Goal: Transaction & Acquisition: Purchase product/service

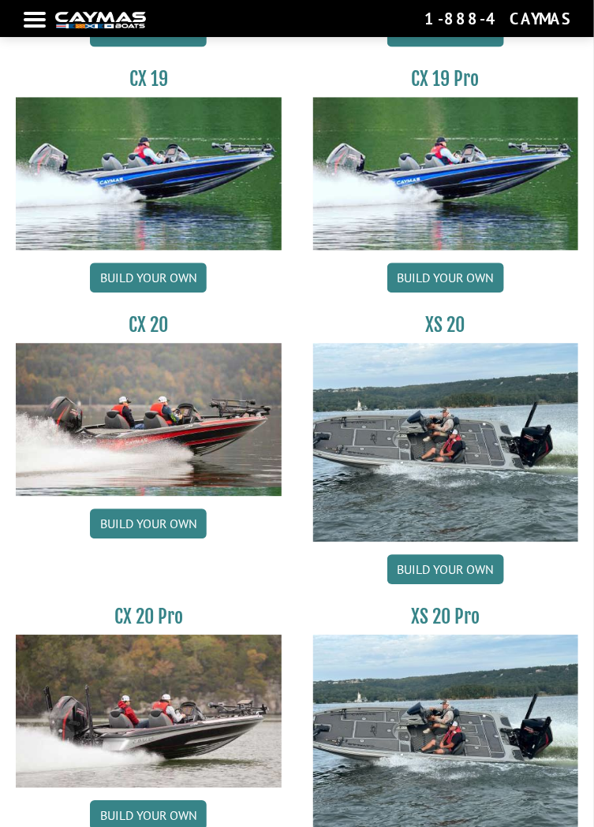
scroll to position [2143, 0]
click at [553, 507] on img at bounding box center [446, 443] width 266 height 199
click at [479, 572] on link "Build your own" at bounding box center [445, 570] width 117 height 30
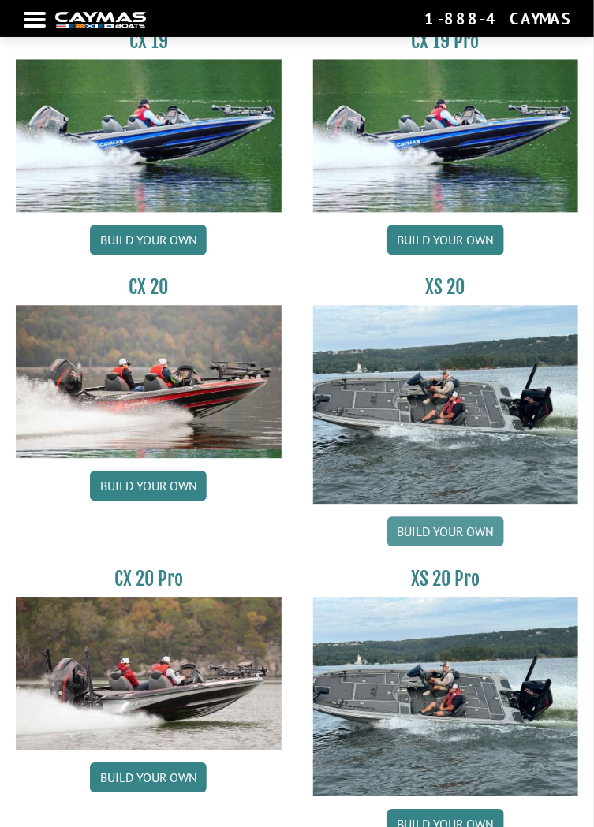
scroll to position [2209, 0]
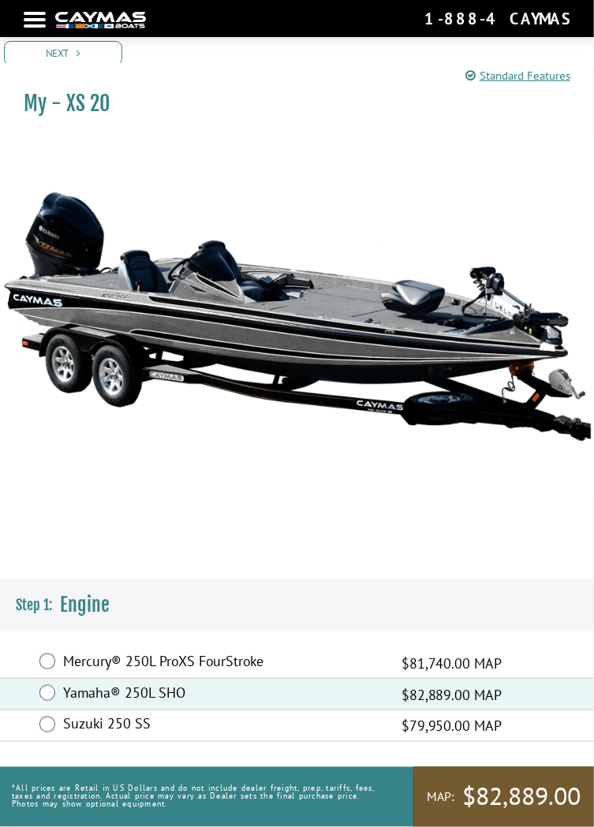
click at [554, 814] on span "$82,889.00" at bounding box center [521, 797] width 118 height 33
click at [568, 814] on span "$82,889.00" at bounding box center [521, 797] width 118 height 33
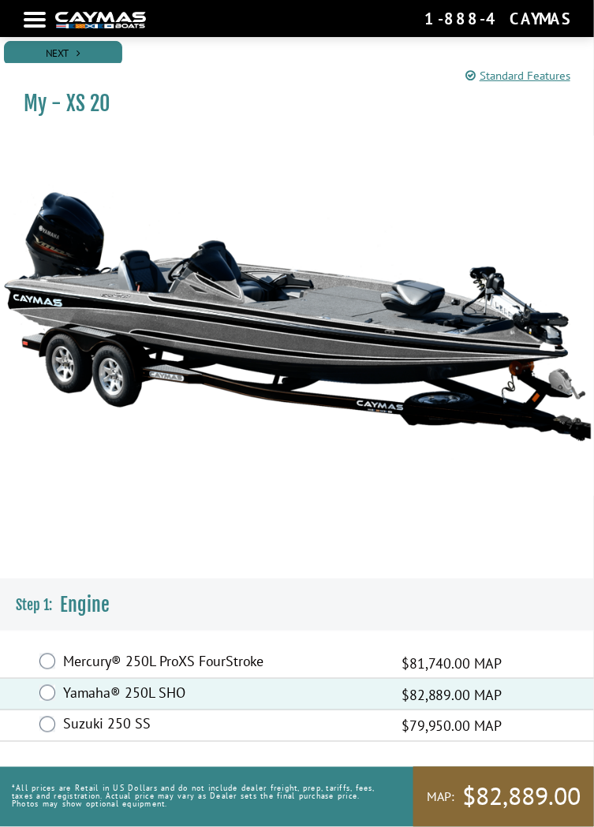
click at [47, 54] on link "Next" at bounding box center [63, 53] width 118 height 24
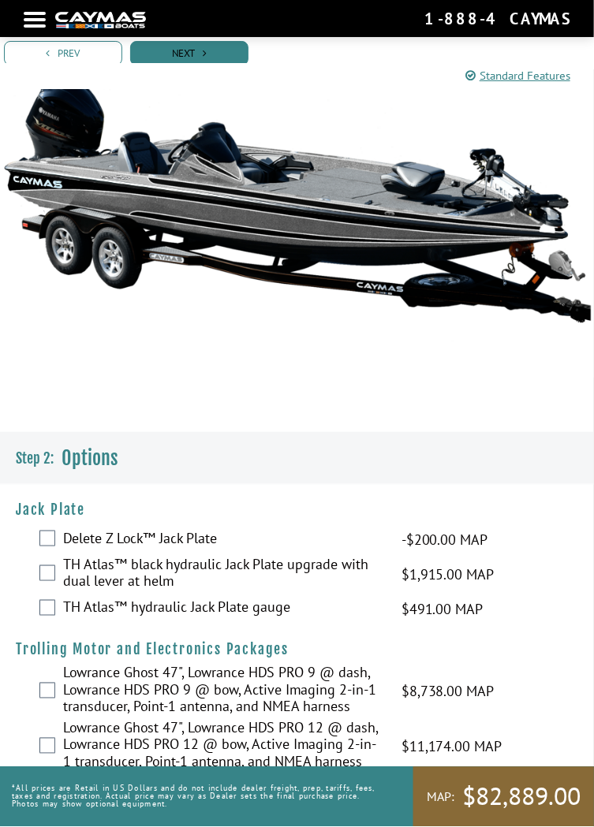
scroll to position [117, 0]
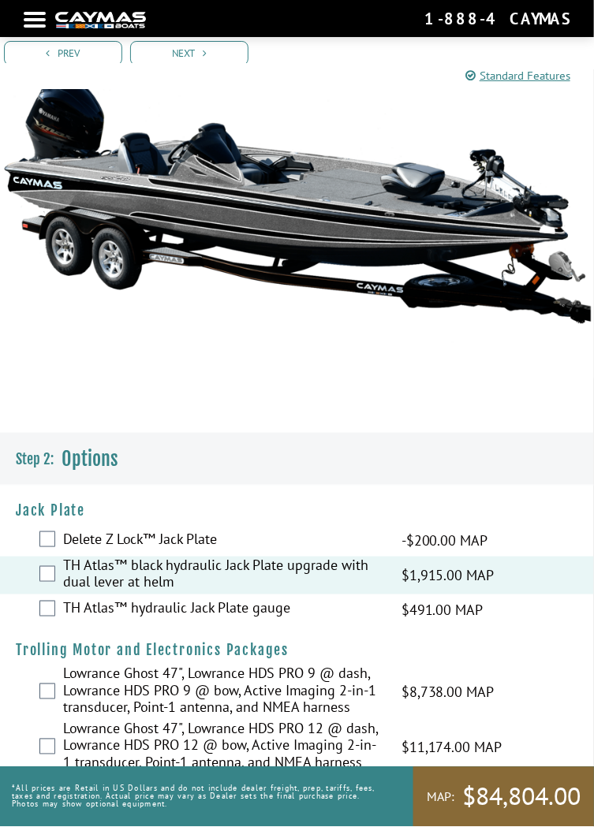
click at [65, 613] on label "TH Atlas™ hydraulic Jack Plate gauge" at bounding box center [222, 610] width 319 height 21
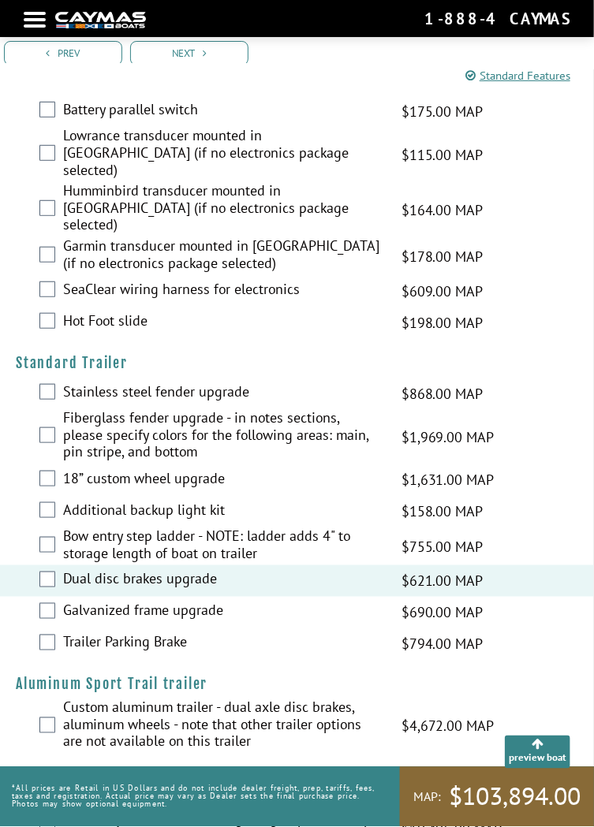
scroll to position [3030, 0]
click at [542, 764] on div "preview boat" at bounding box center [538, 750] width 58 height 28
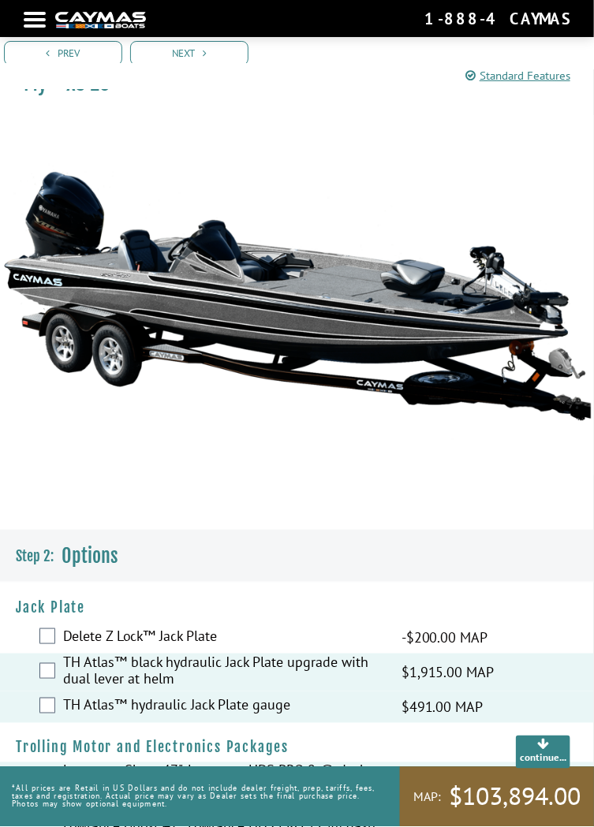
scroll to position [0, 0]
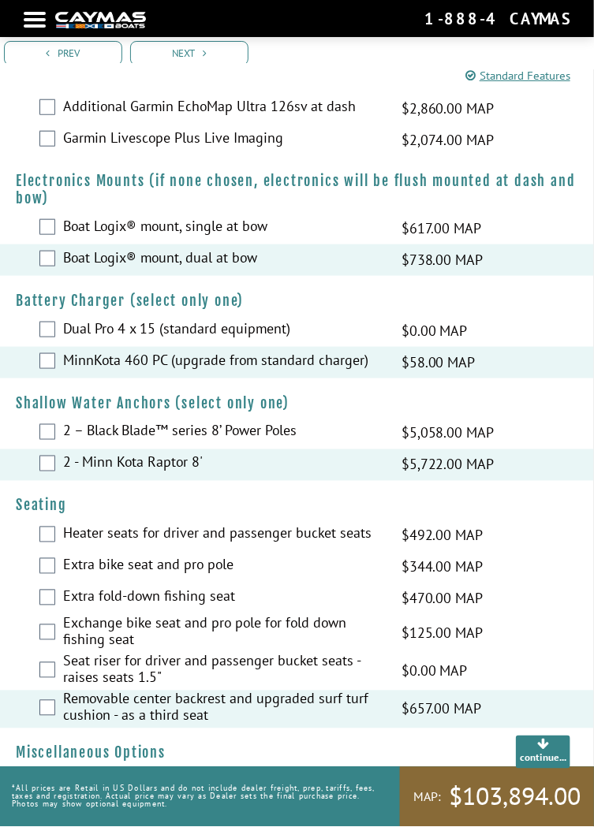
click at [546, 765] on div "continue..." at bounding box center [543, 750] width 47 height 28
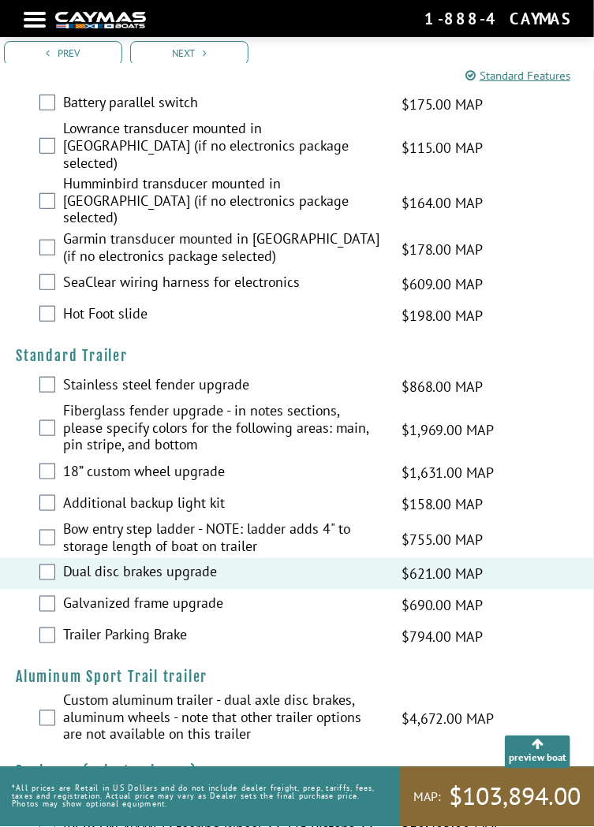
scroll to position [3024, 0]
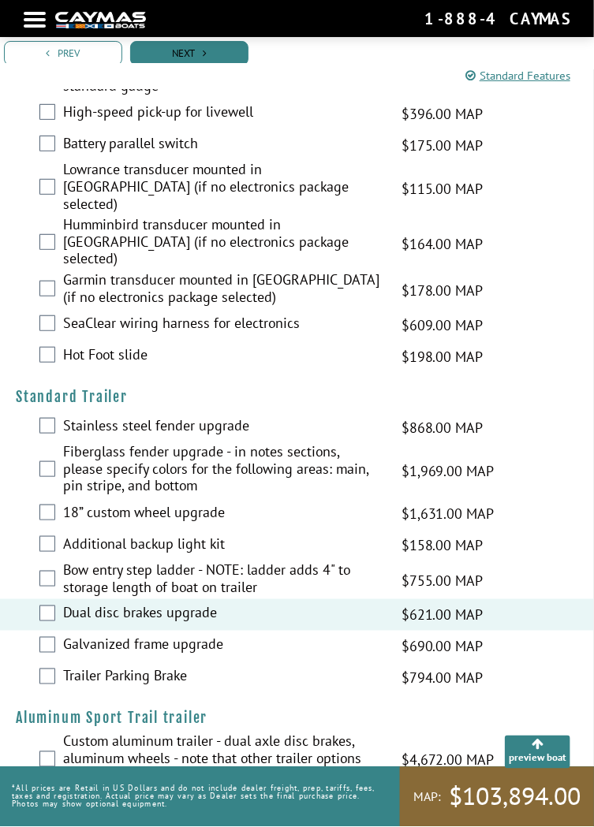
click at [176, 49] on link "Next" at bounding box center [189, 53] width 118 height 24
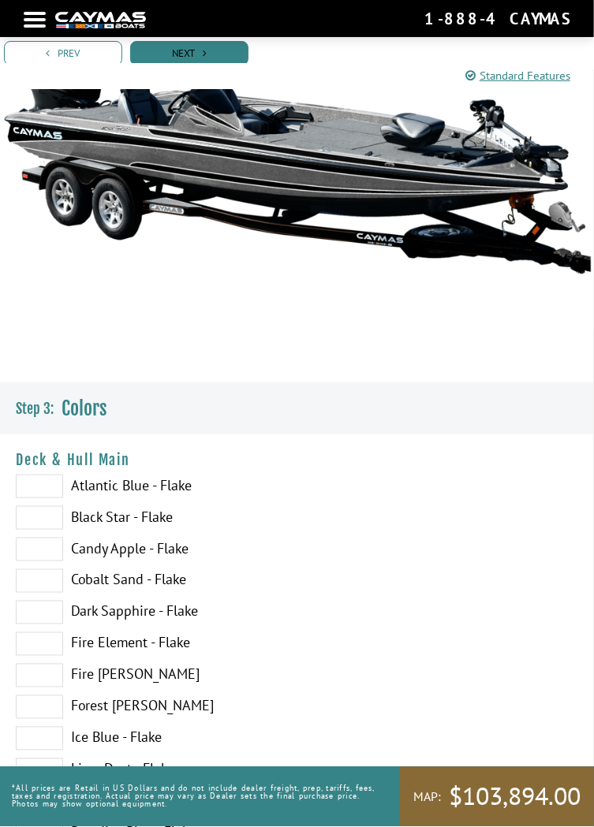
scroll to position [192, 0]
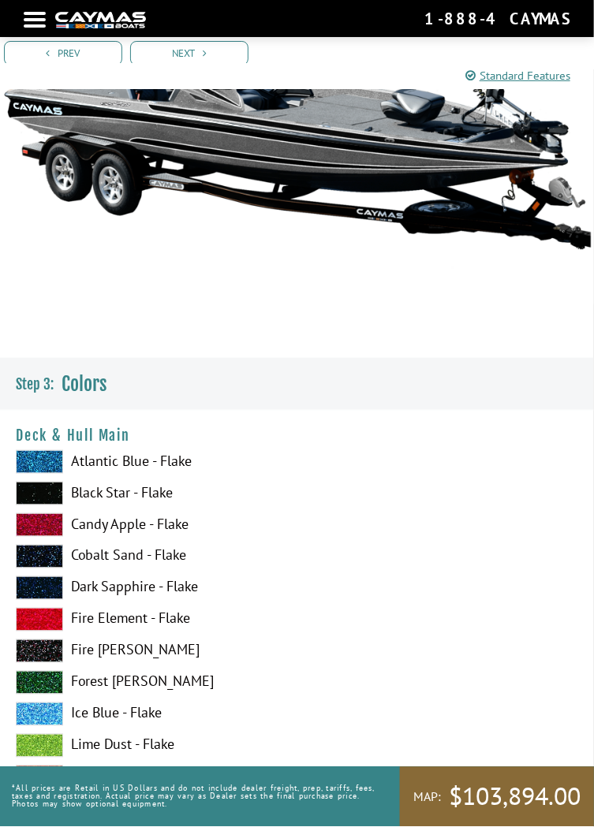
click at [28, 562] on span at bounding box center [39, 557] width 47 height 24
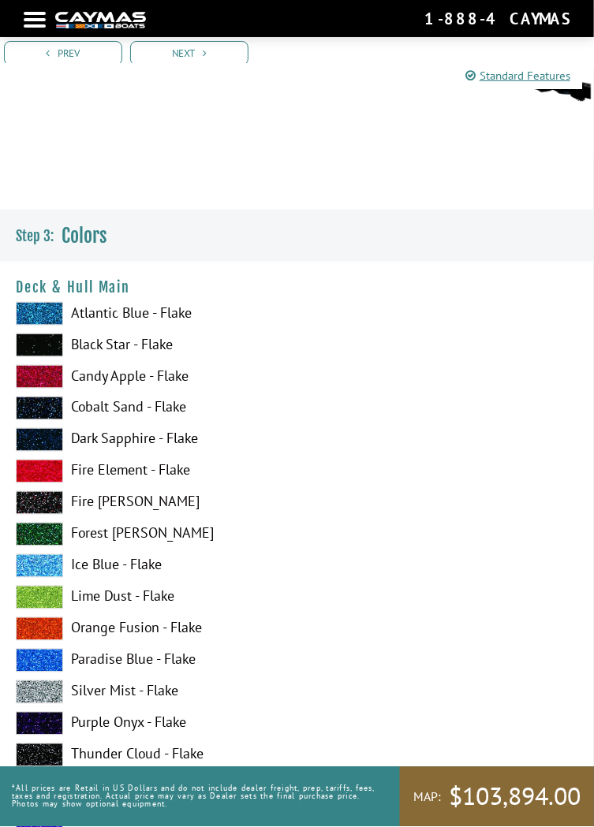
scroll to position [340, 0]
click at [35, 639] on span at bounding box center [39, 629] width 47 height 24
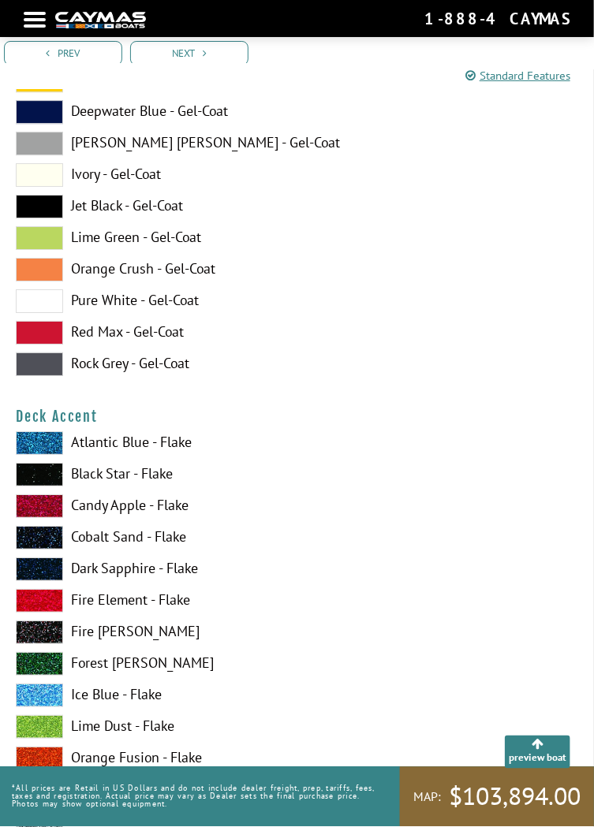
scroll to position [1173, 0]
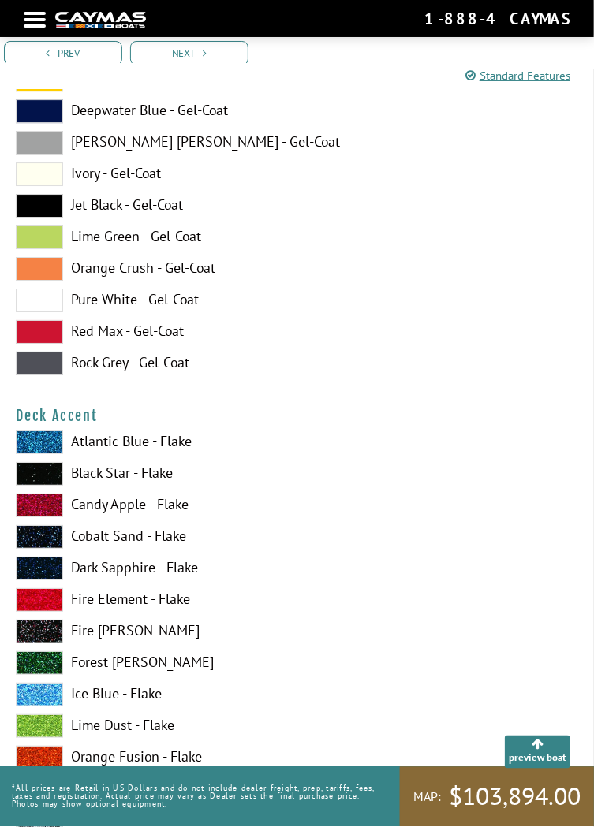
click at [33, 570] on span at bounding box center [39, 569] width 47 height 24
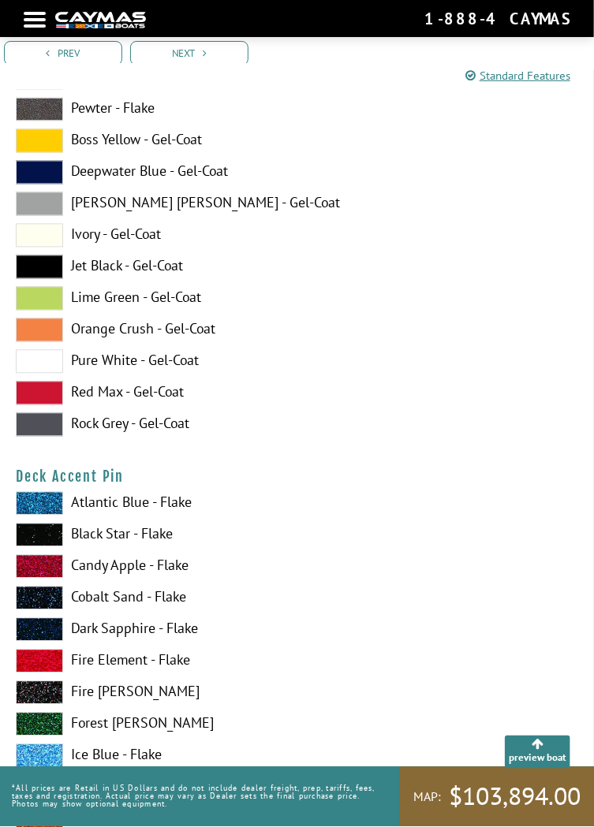
scroll to position [2074, 0]
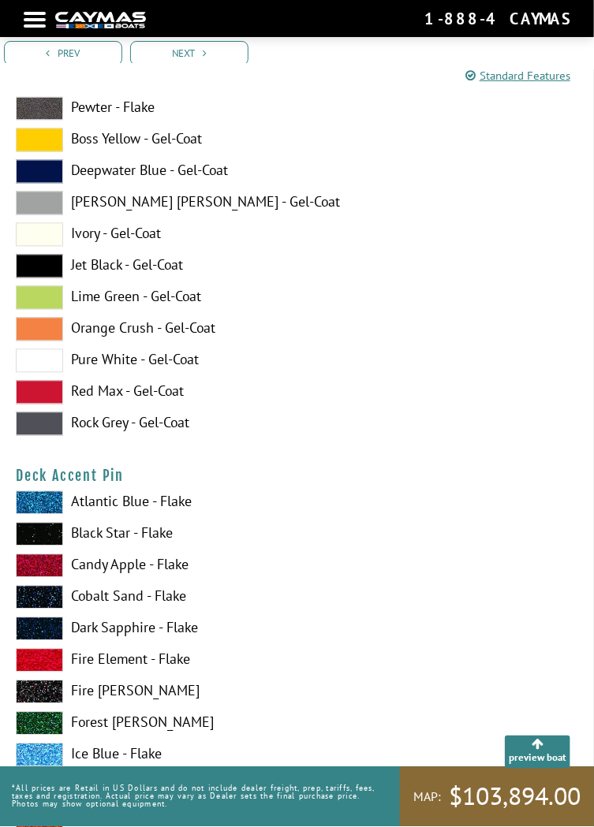
click at [34, 633] on span at bounding box center [39, 629] width 47 height 24
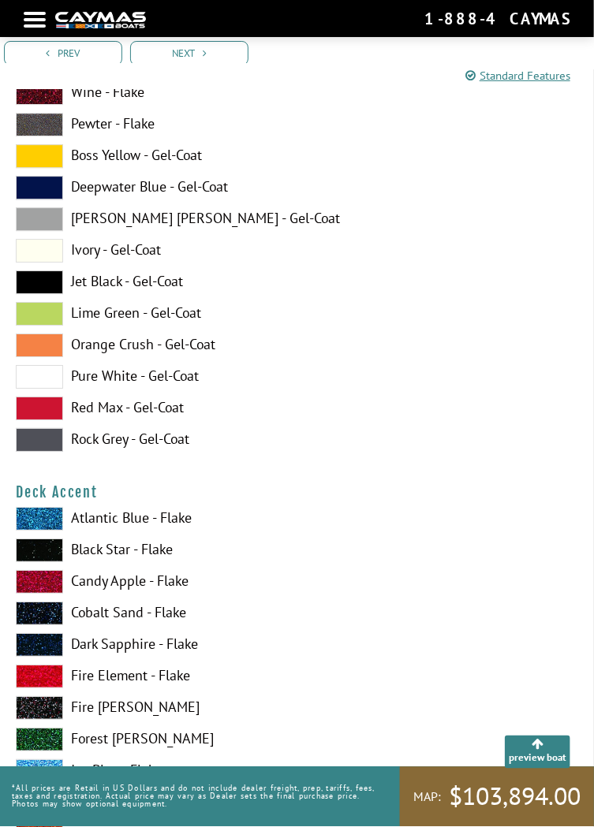
scroll to position [1098, 0]
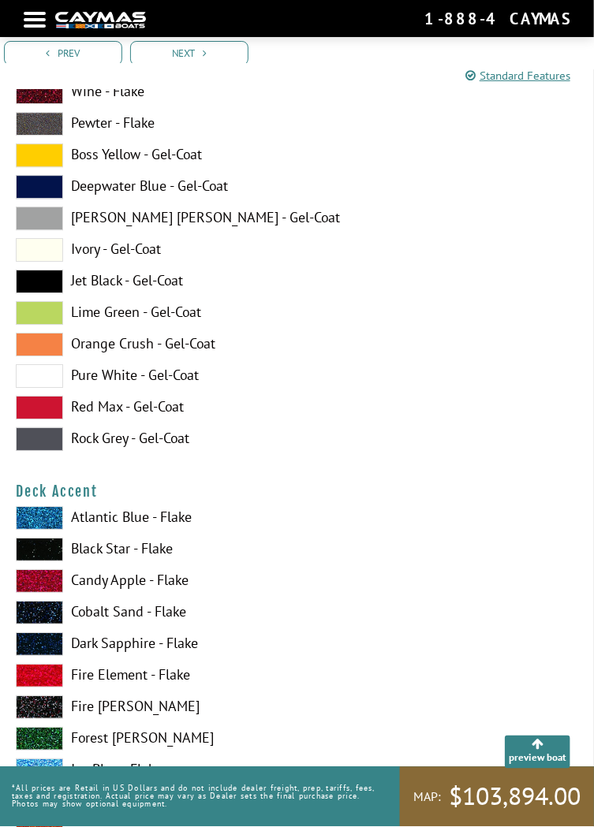
click at [26, 704] on span at bounding box center [39, 707] width 47 height 24
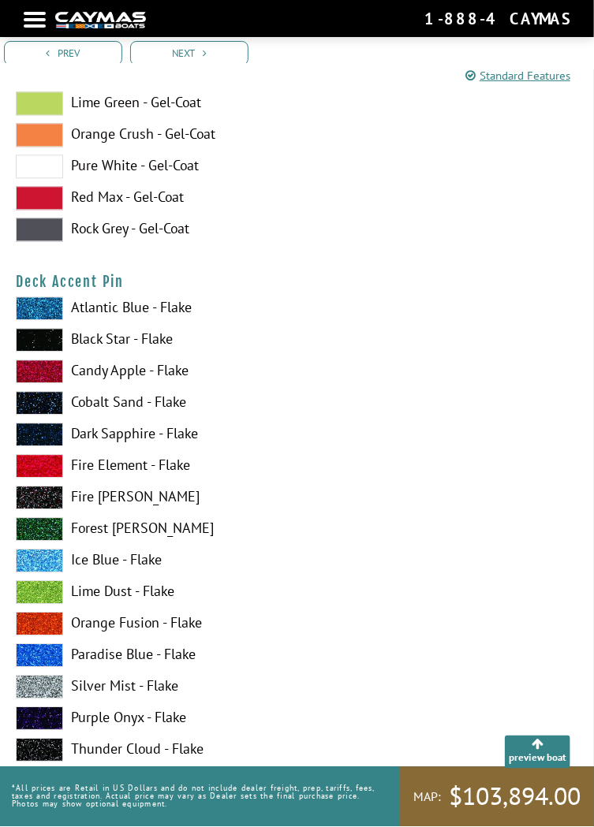
scroll to position [2269, 0]
click at [26, 595] on span at bounding box center [39, 592] width 47 height 24
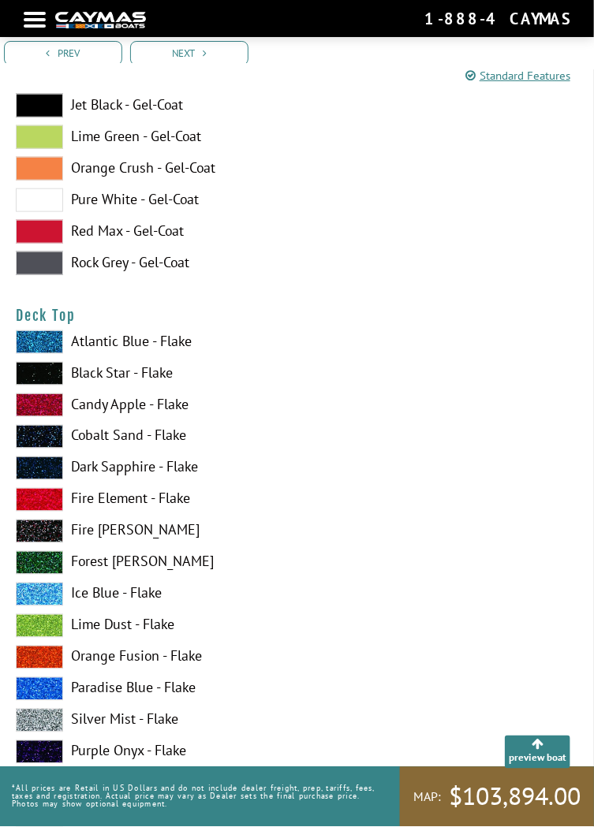
scroll to position [3198, 0]
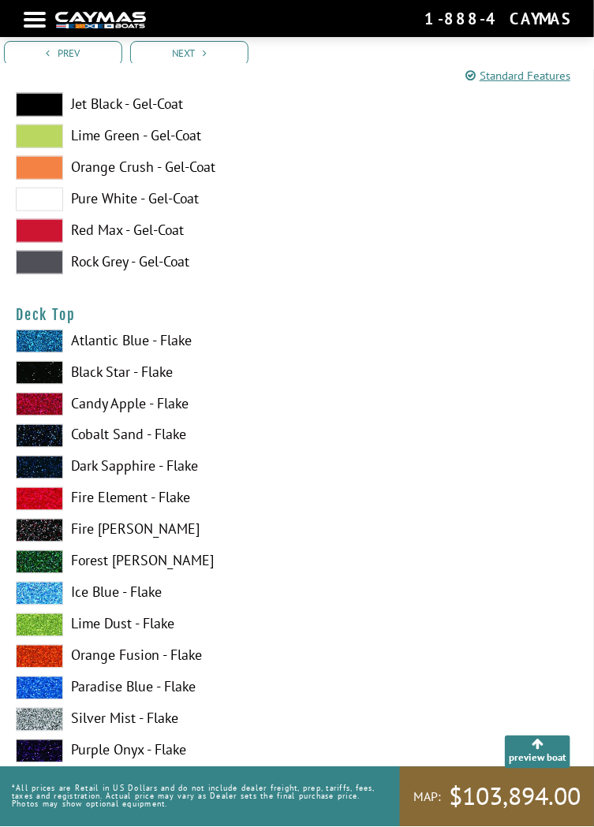
click at [31, 626] on span at bounding box center [39, 625] width 47 height 24
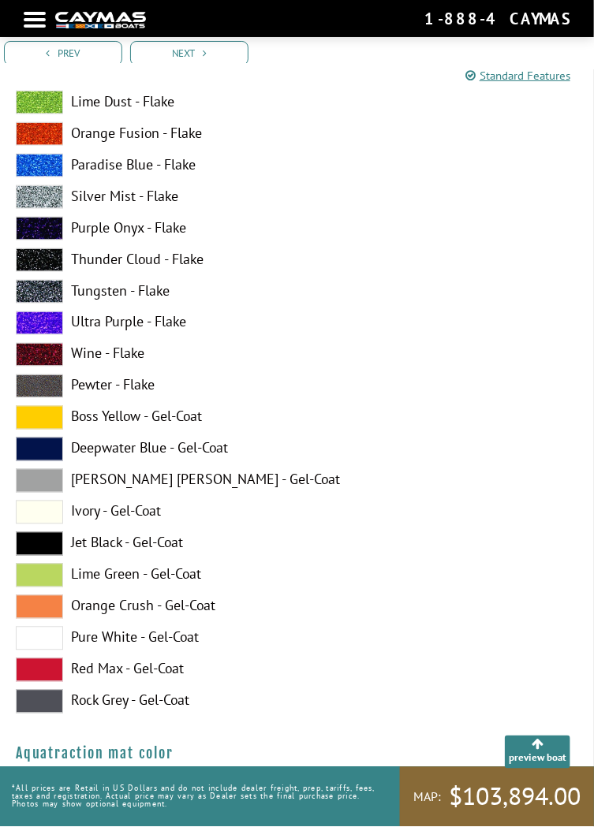
scroll to position [11807, 0]
